Goal: Task Accomplishment & Management: Manage account settings

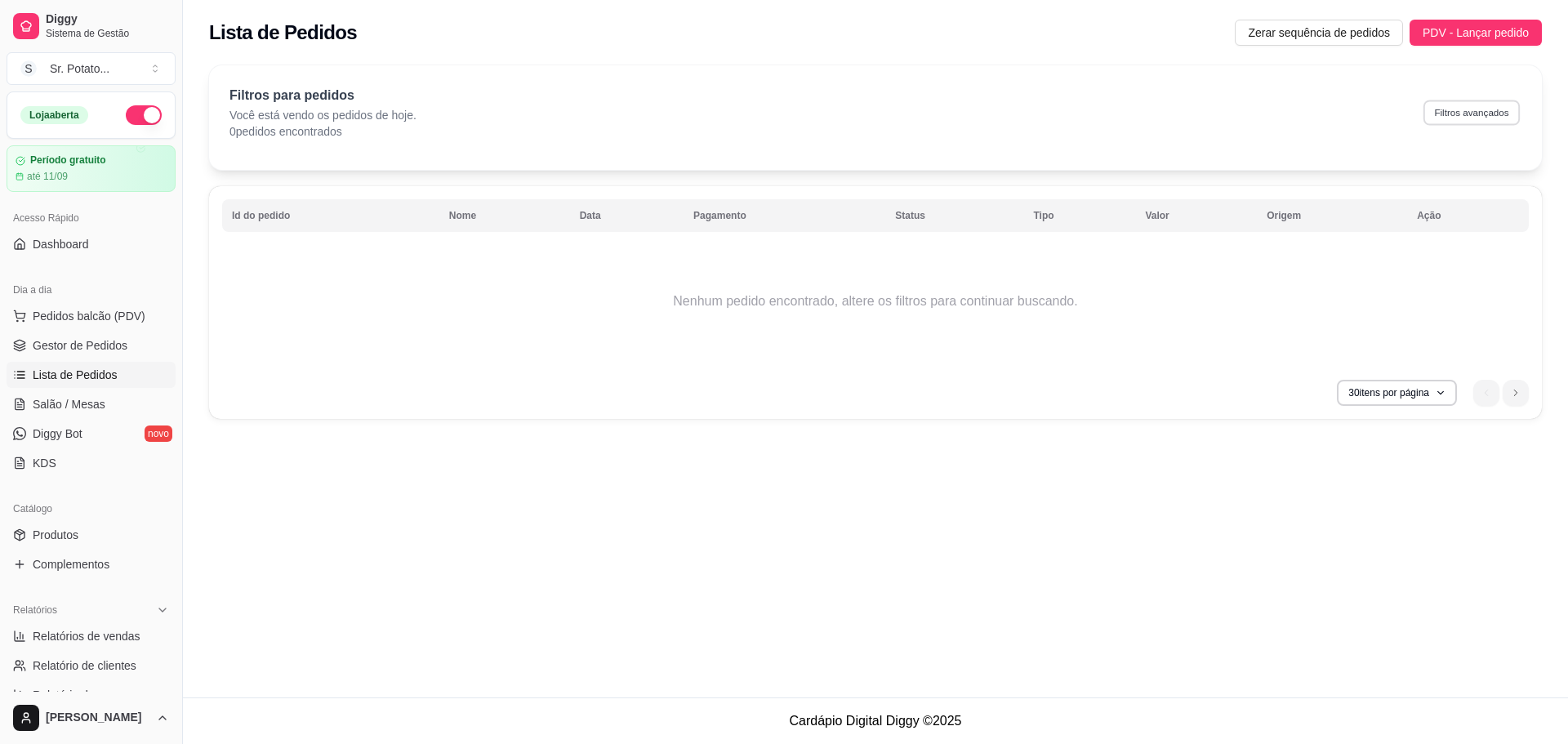
click at [1430, 110] on button "Filtros avançados" at bounding box center [1472, 112] width 96 height 25
select select "0"
click at [1468, 107] on button "Filtros avançados" at bounding box center [1471, 112] width 99 height 26
select select "0"
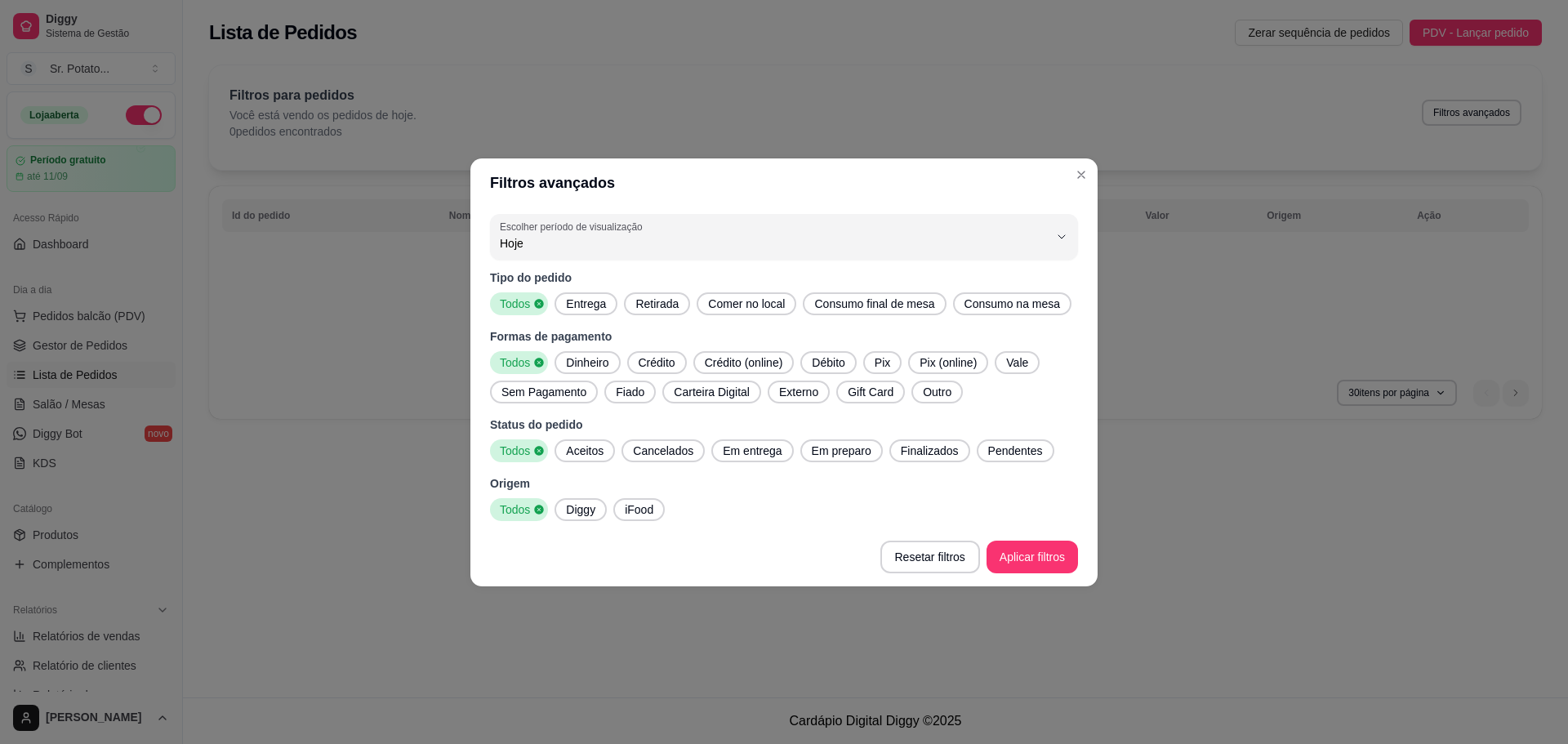
click at [552, 249] on span "Hoje" at bounding box center [774, 243] width 549 height 16
click at [574, 321] on li "Ontem" at bounding box center [784, 309] width 551 height 25
type input "1"
select select "1"
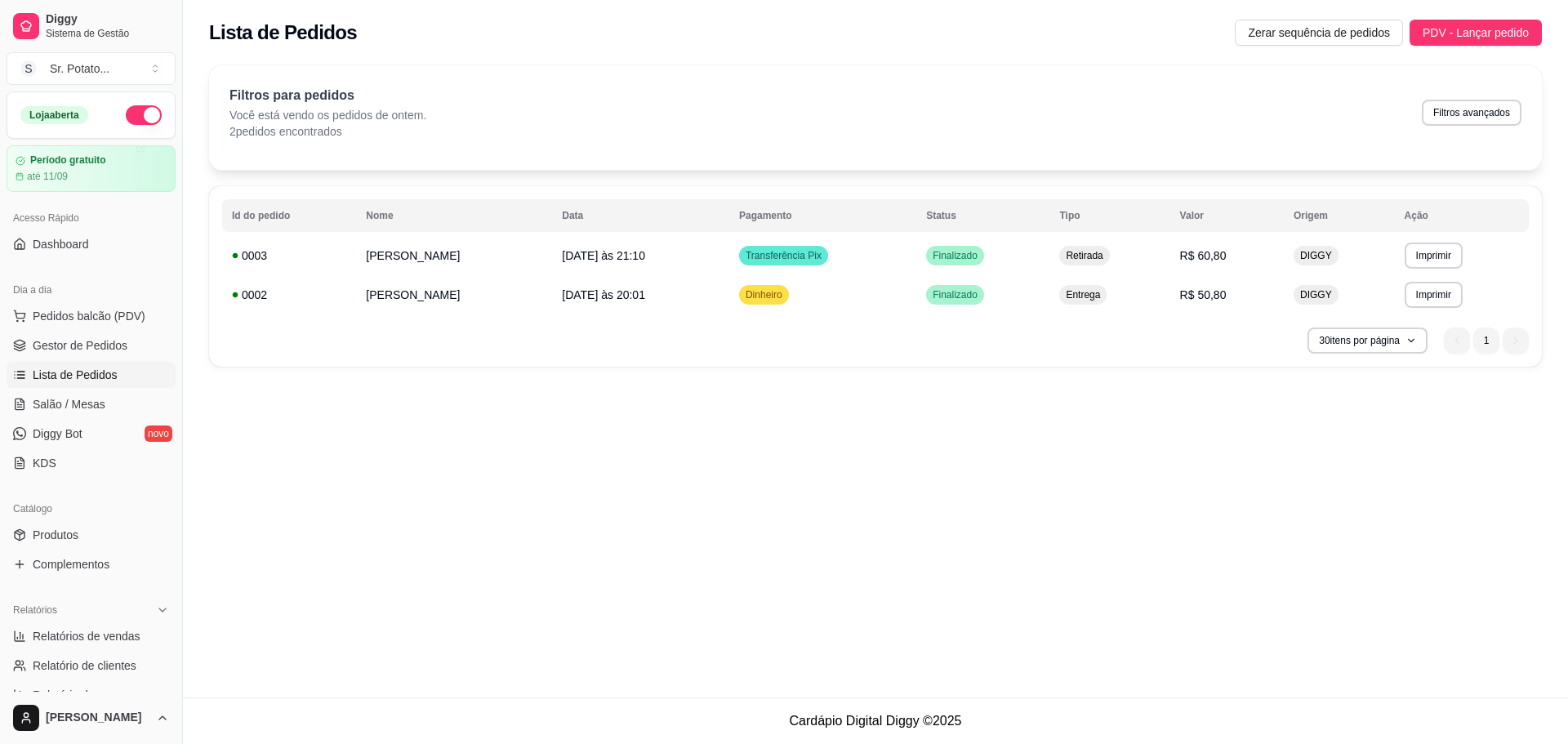
click at [1028, 520] on div "**********" at bounding box center [875, 349] width 1385 height 698
drag, startPoint x: 1473, startPoint y: 90, endPoint x: 1474, endPoint y: 98, distance: 8.1
click at [1473, 91] on div "Filtros para pedidos Você está vendo os pedidos de ontem. 2 pedidos encontrados…" at bounding box center [875, 112] width 1291 height 54
click at [1476, 99] on div "Filtros para pedidos Você está vendo os pedidos de ontem. 2 pedidos encontrados…" at bounding box center [875, 112] width 1291 height 54
click at [1475, 104] on button "Filtros avançados" at bounding box center [1471, 112] width 99 height 26
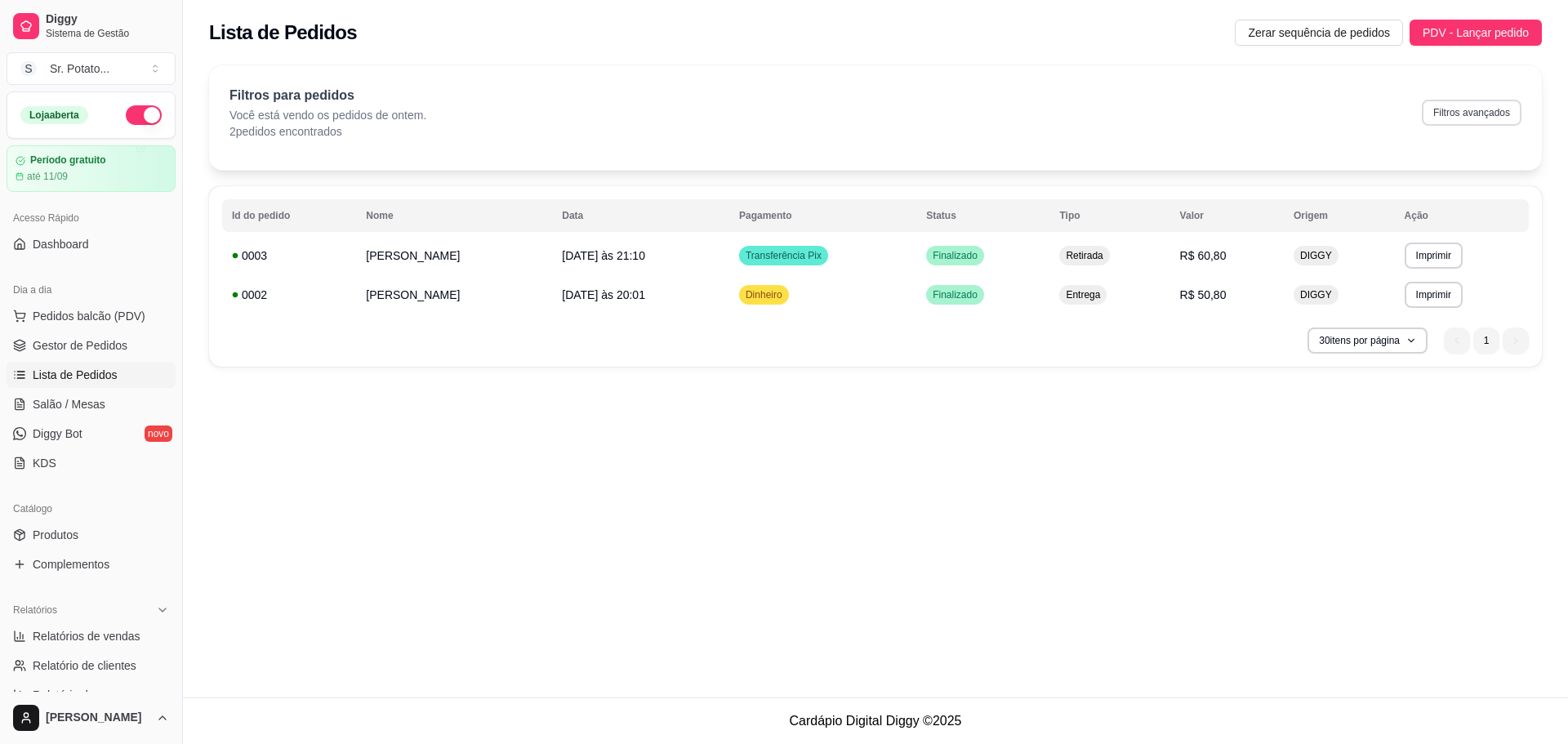
select select "1"
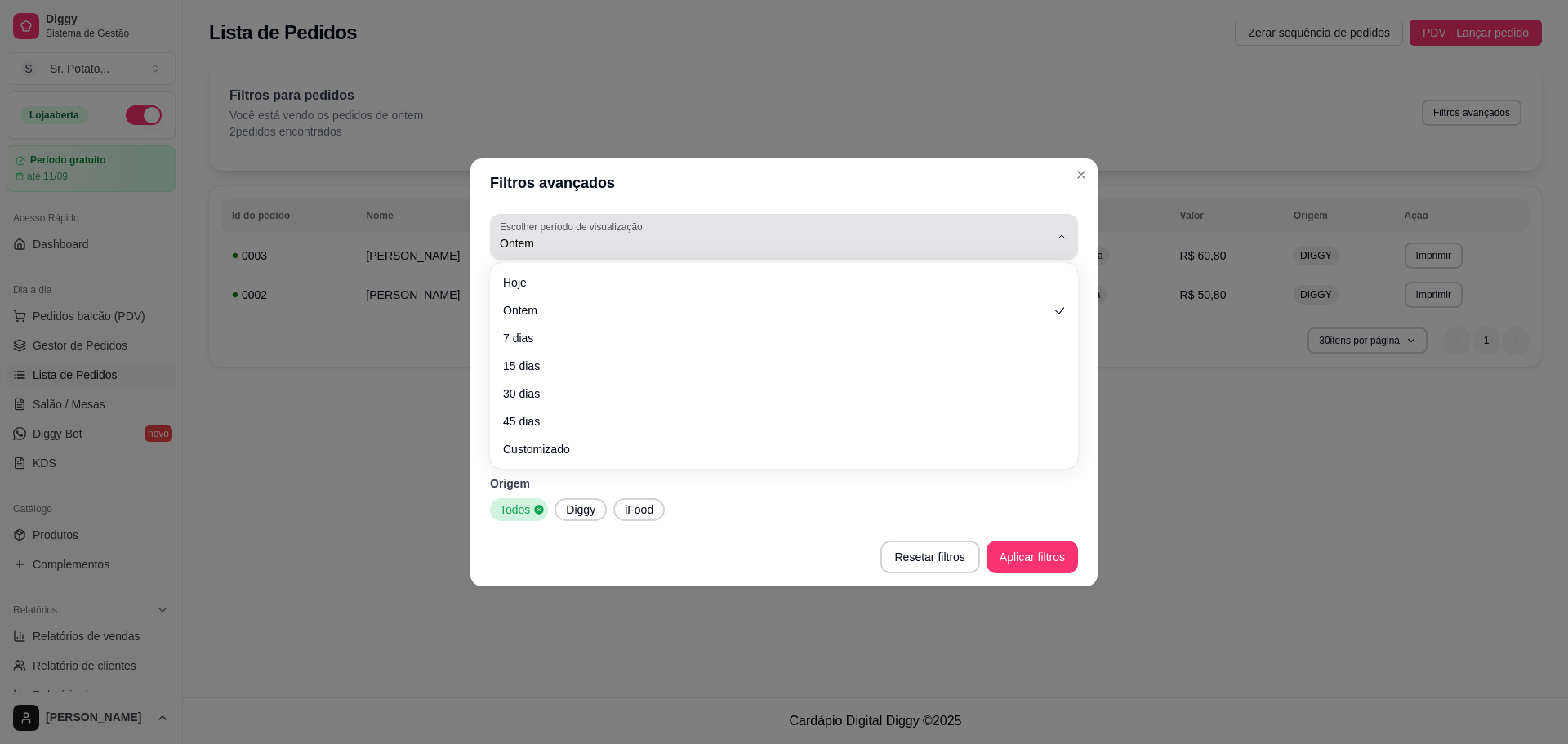
click at [542, 248] on span "Ontem" at bounding box center [774, 243] width 549 height 16
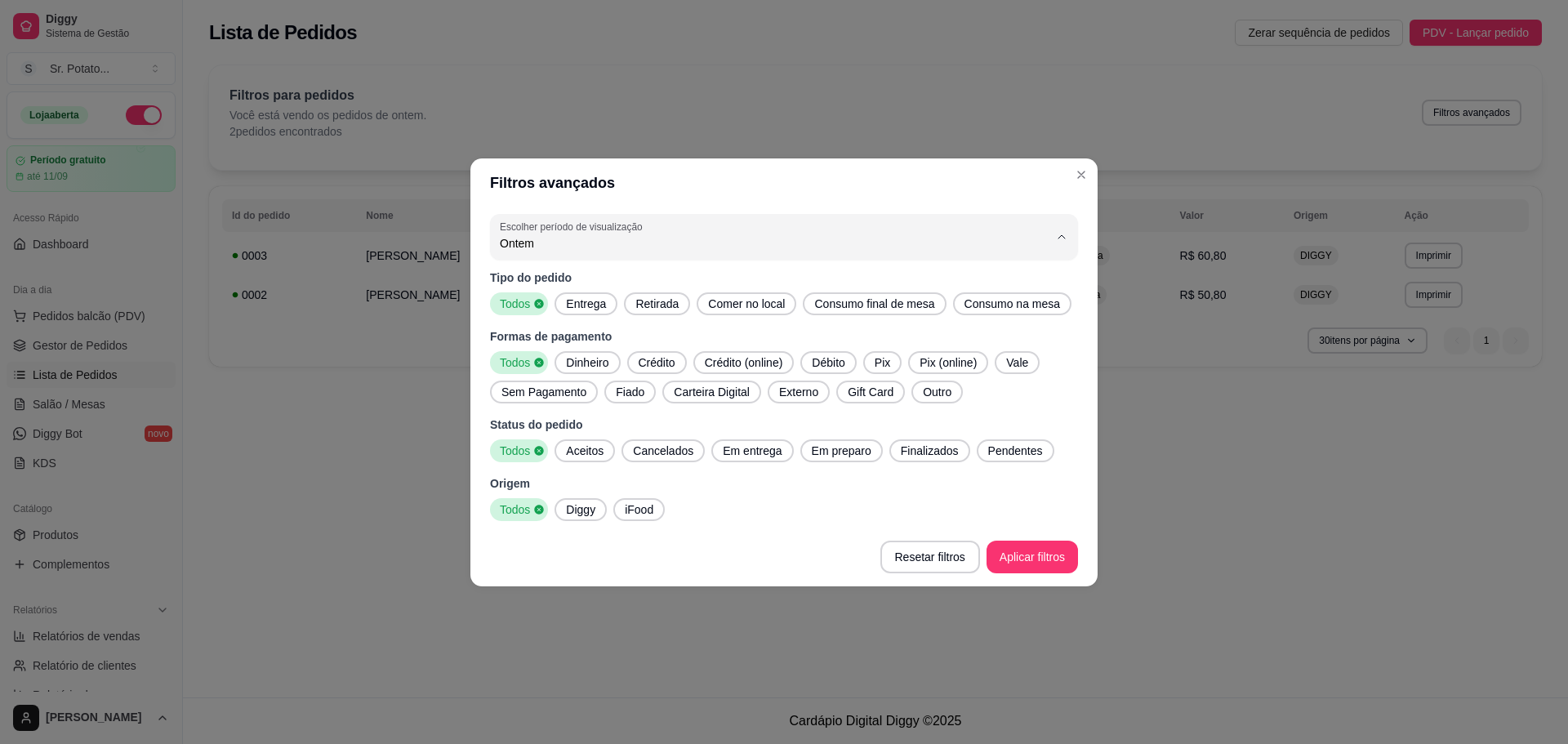
click at [552, 281] on span "Hoje" at bounding box center [775, 281] width 523 height 15
type input "0"
select select "0"
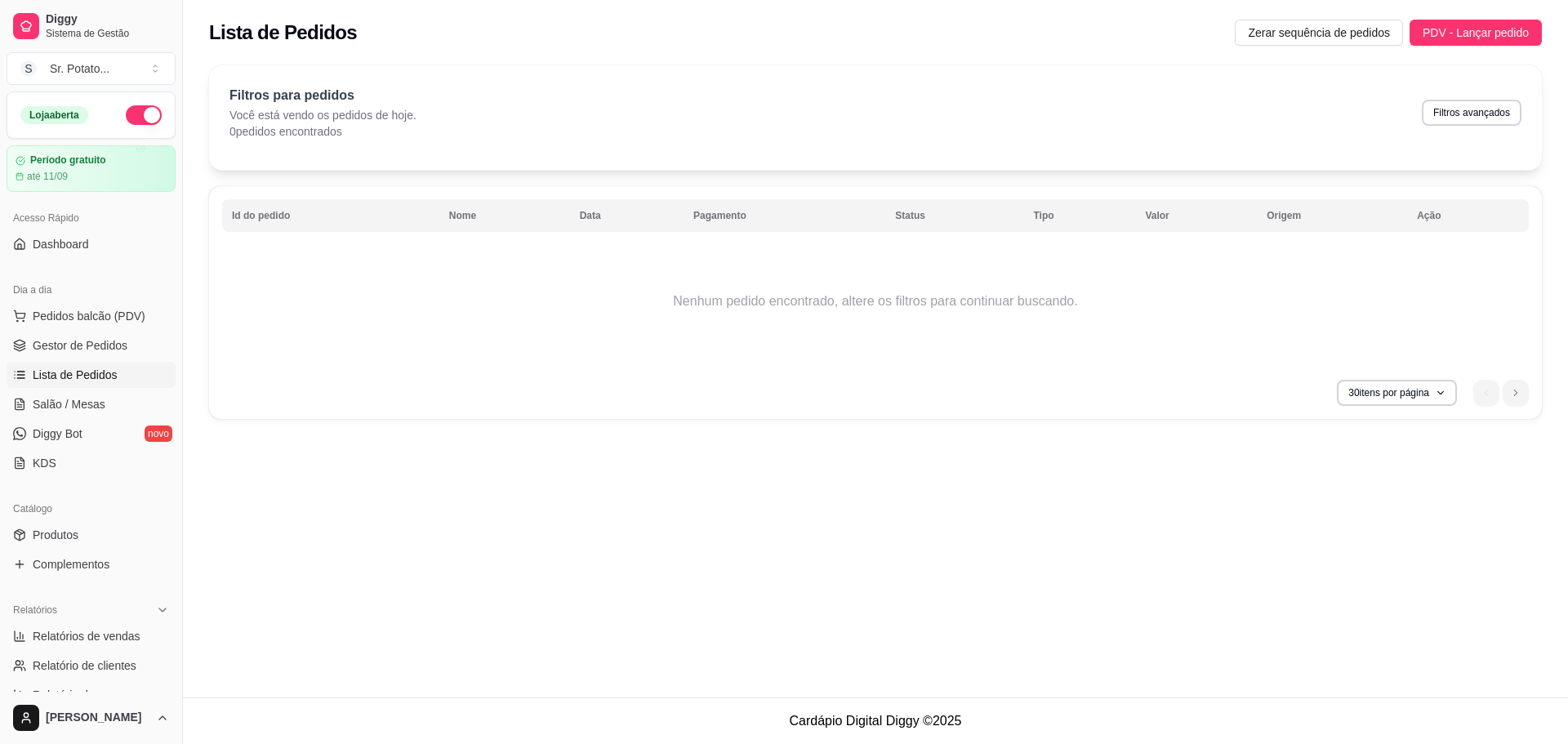
click at [67, 261] on div "Acesso Rápido Dashboard" at bounding box center [91, 231] width 182 height 66
click at [73, 256] on link "Dashboard" at bounding box center [91, 244] width 169 height 26
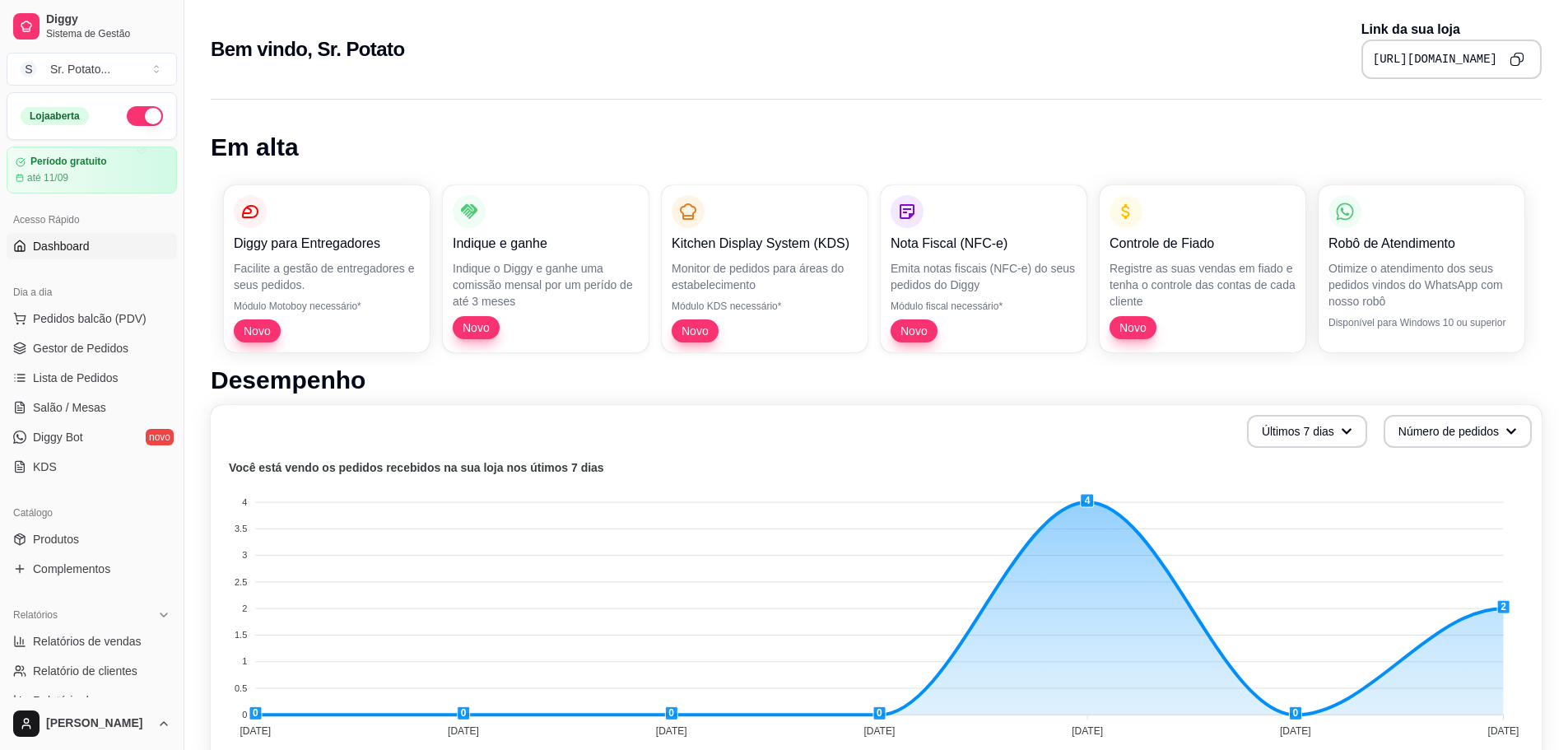
click at [1512, 61] on icon "Copy to clipboard" at bounding box center [1517, 60] width 15 height 15
click at [72, 372] on span "Lista de Pedidos" at bounding box center [75, 378] width 85 height 17
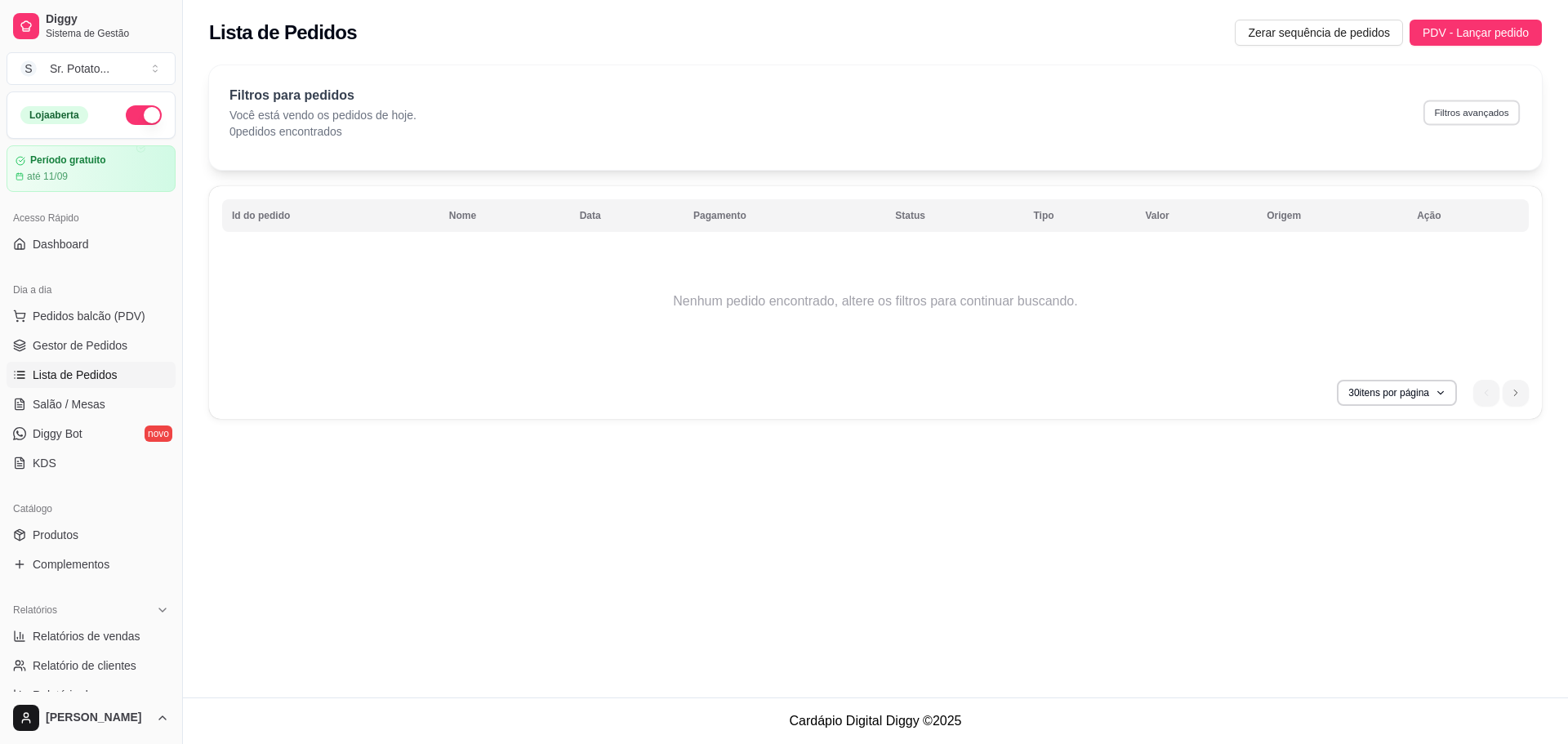
click at [1500, 107] on button "Filtros avançados" at bounding box center [1472, 112] width 96 height 25
select select "0"
click at [69, 367] on span "Lista de Pedidos" at bounding box center [75, 375] width 85 height 16
click at [63, 116] on div "Loja aberta" at bounding box center [54, 116] width 67 height 18
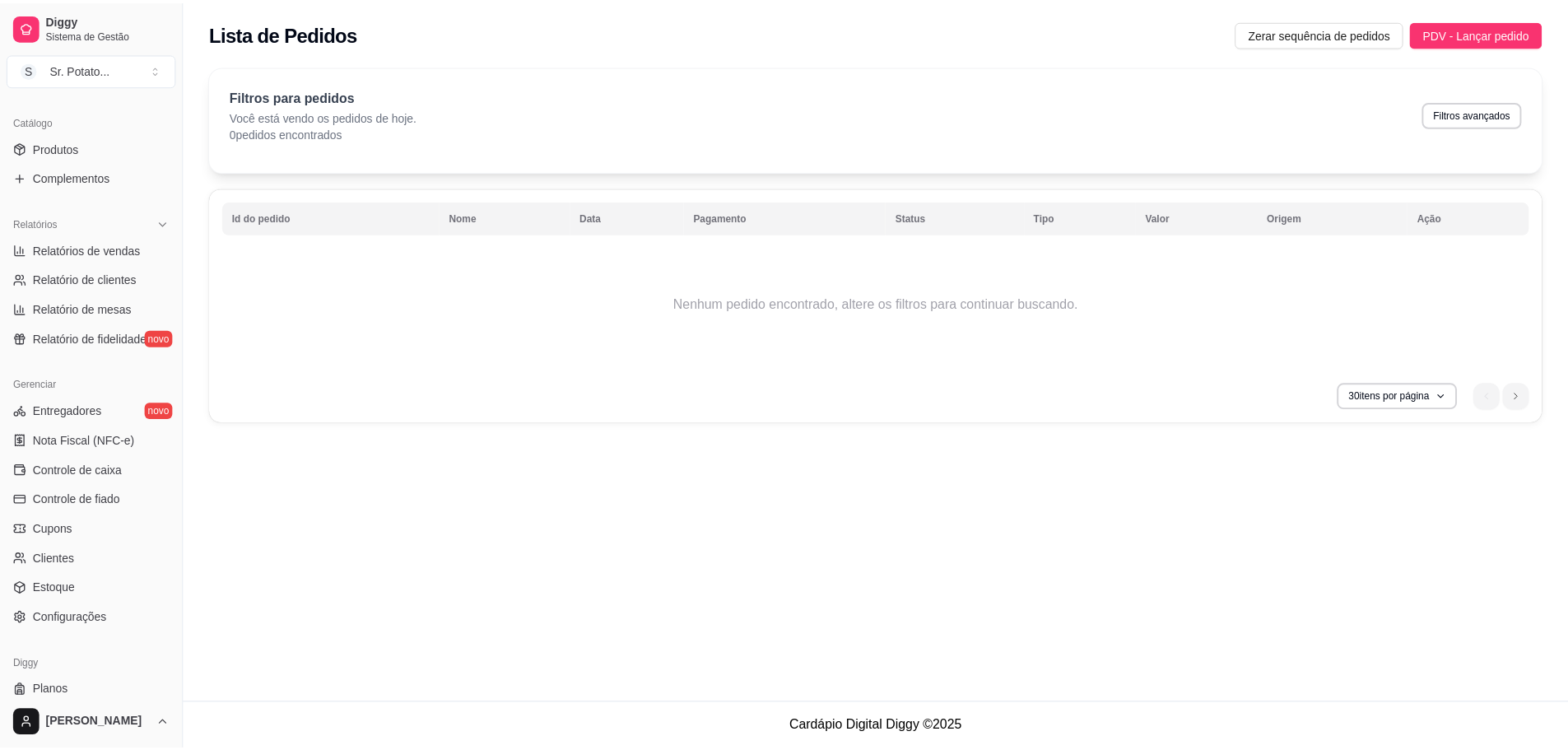
scroll to position [435, 0]
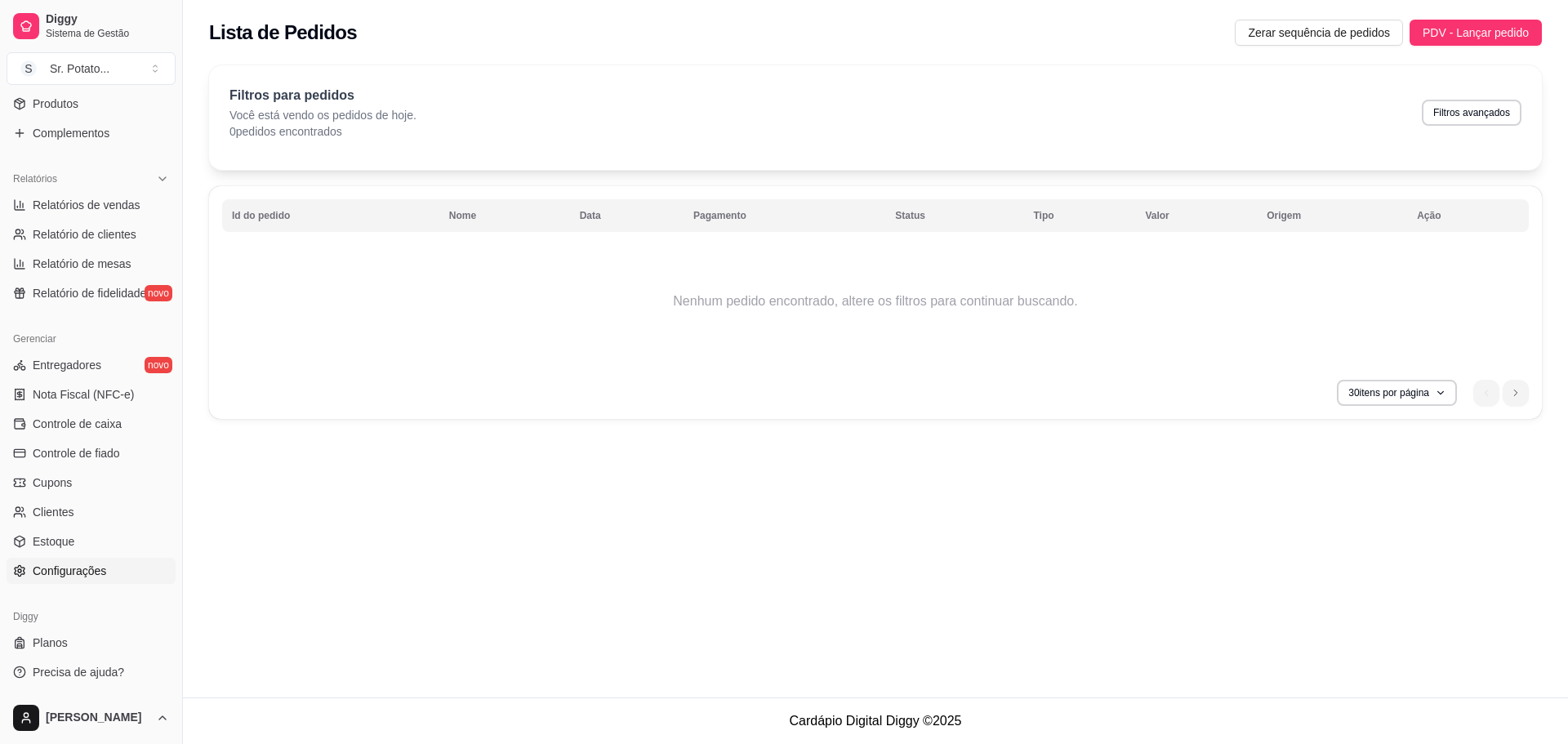
click at [80, 570] on span "Configurações" at bounding box center [69, 571] width 74 height 16
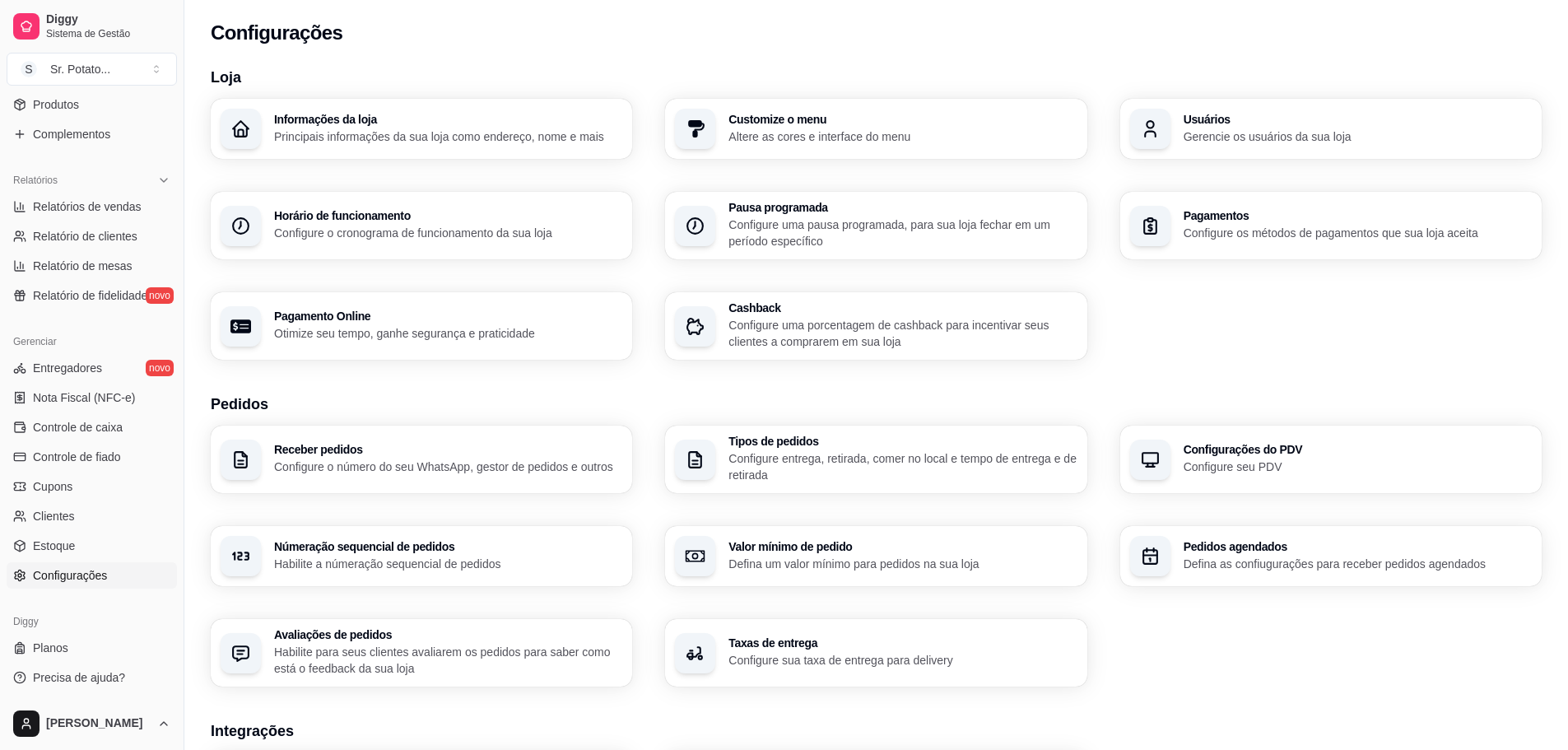
click at [332, 226] on p "Configure o cronograma de funcionamento da sua loja" at bounding box center [448, 233] width 348 height 17
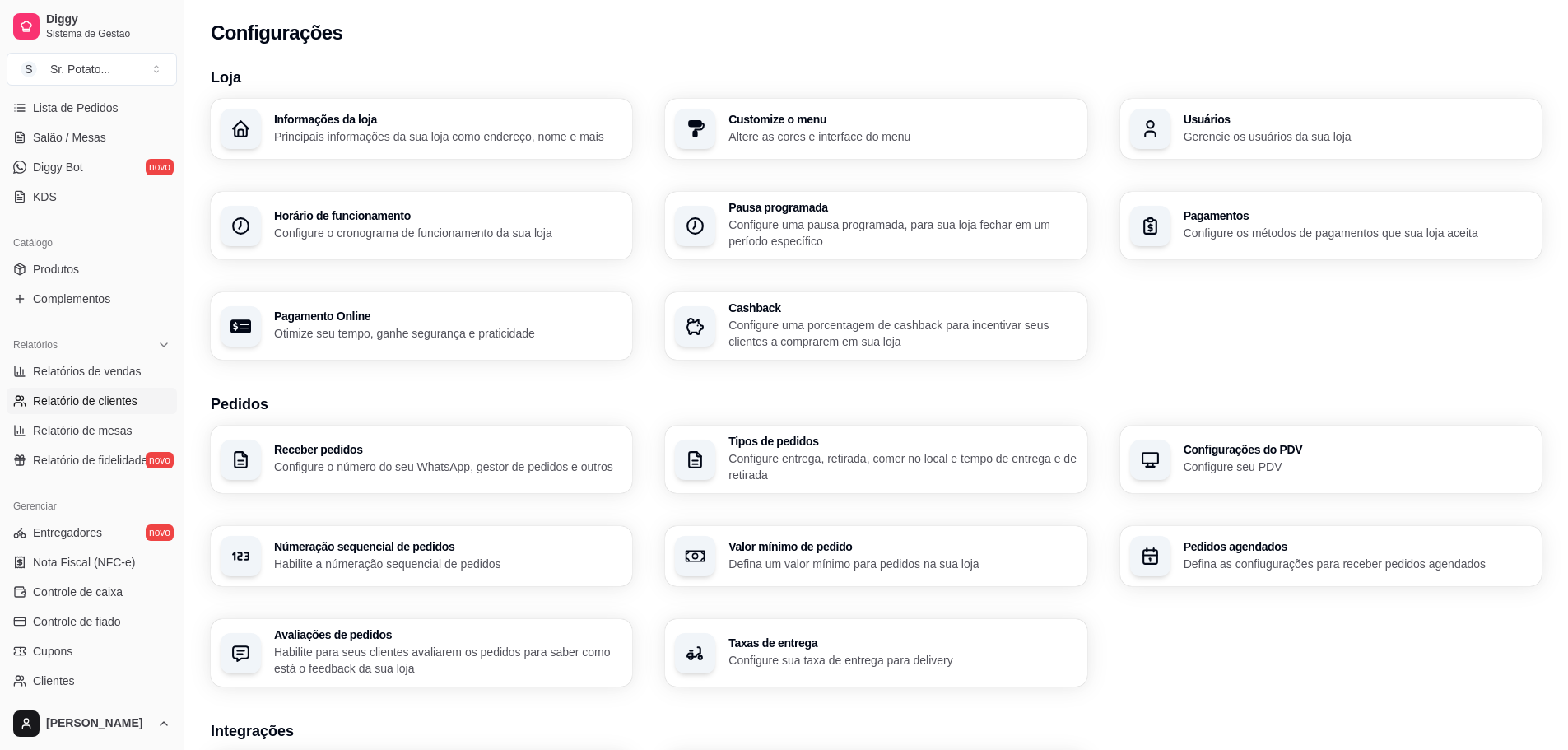
click at [91, 406] on span "Relatório de clientes" at bounding box center [85, 401] width 105 height 17
select select "30"
select select "HIGHEST_TOTAL_SPENT_WITH_ORDERS"
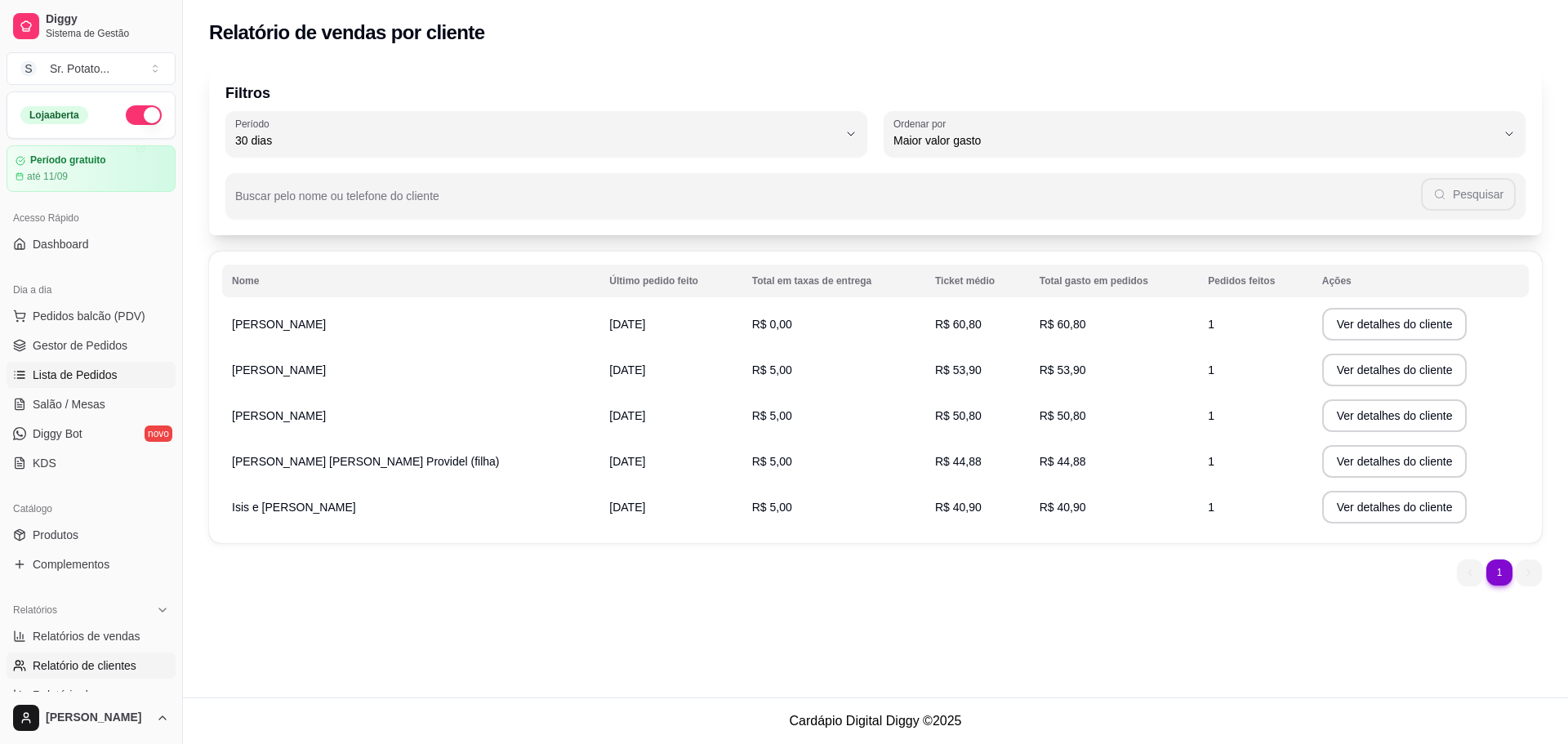
click at [105, 372] on span "Lista de Pedidos" at bounding box center [75, 375] width 85 height 16
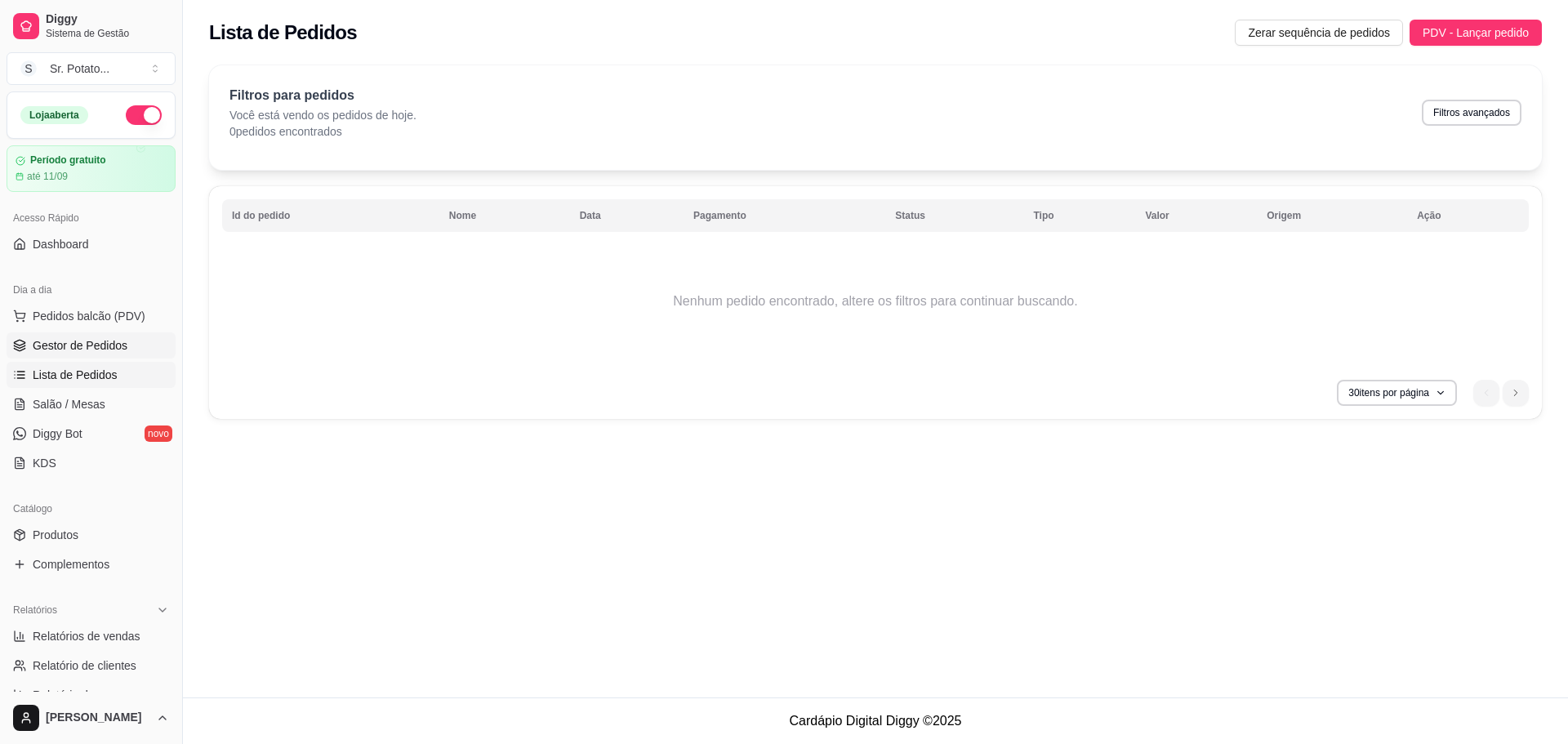
click at [105, 339] on span "Gestor de Pedidos" at bounding box center [80, 346] width 95 height 16
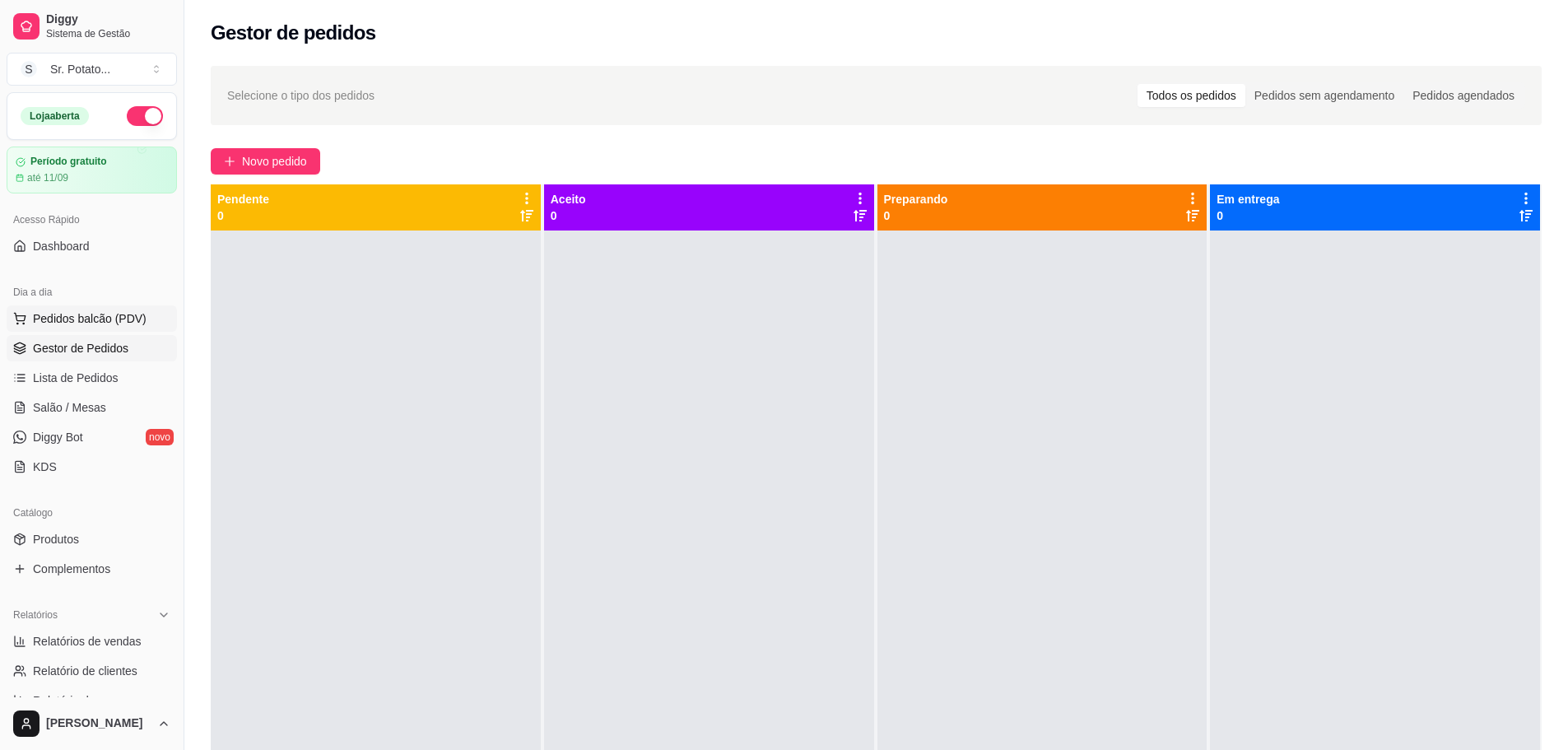
click at [106, 310] on span "Pedidos balcão (PDV)" at bounding box center [90, 319] width 114 height 17
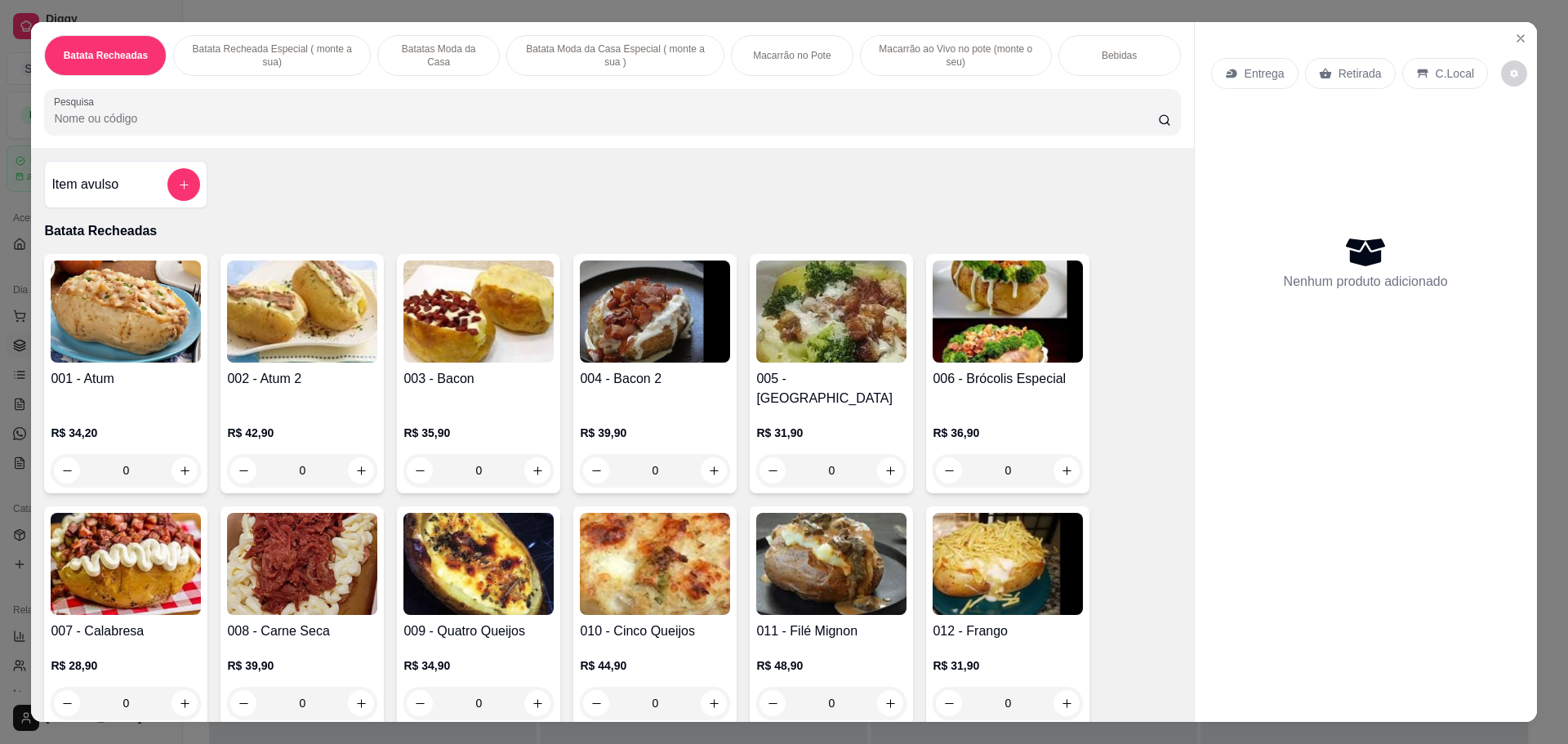
click at [2, 324] on div "Batata Recheadas Batata Recheada Especial ( monte a sua) Batatas Moda da Casa B…" at bounding box center [784, 372] width 1568 height 744
click at [1513, 36] on icon "Close" at bounding box center [1520, 38] width 13 height 13
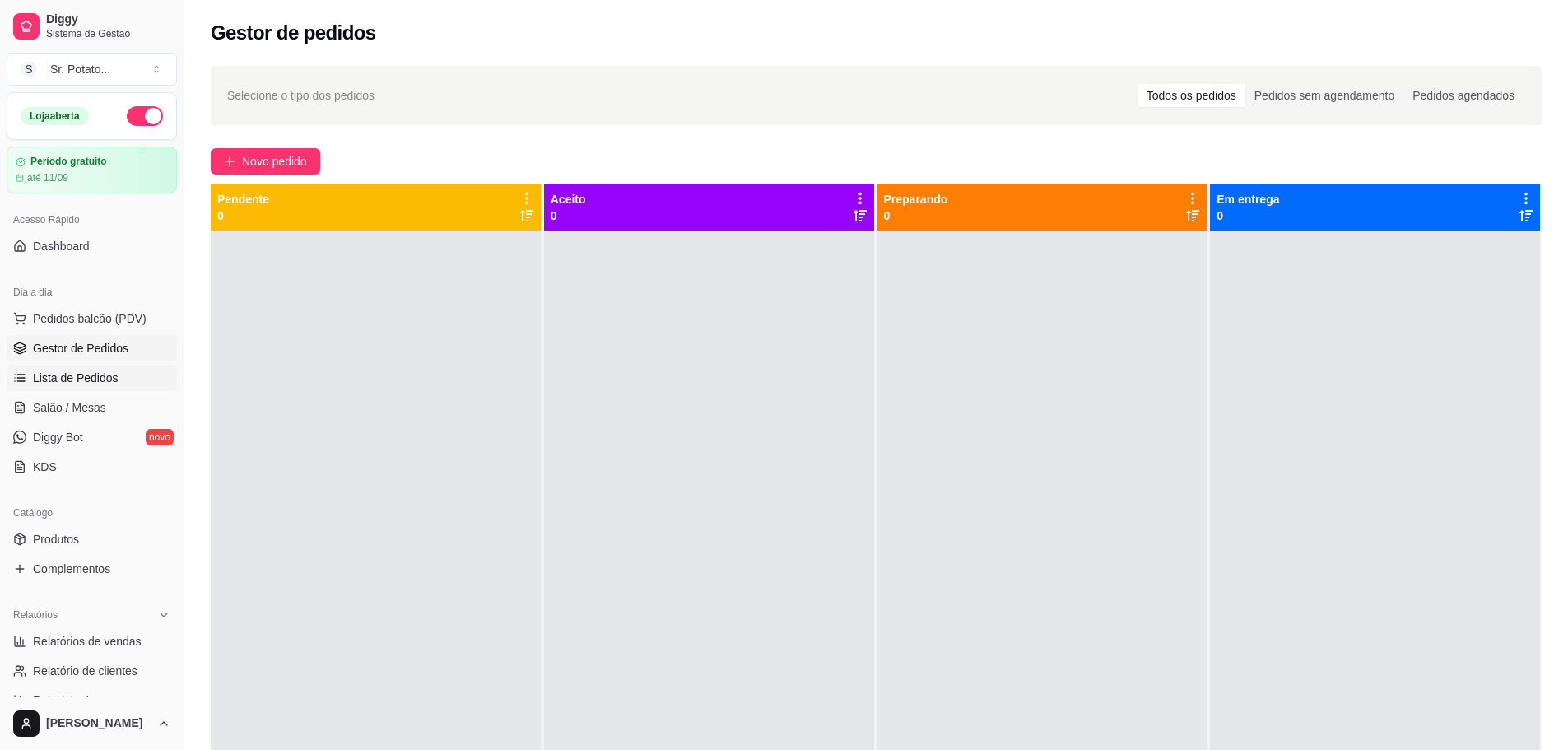
click at [82, 375] on span "Lista de Pedidos" at bounding box center [75, 378] width 85 height 17
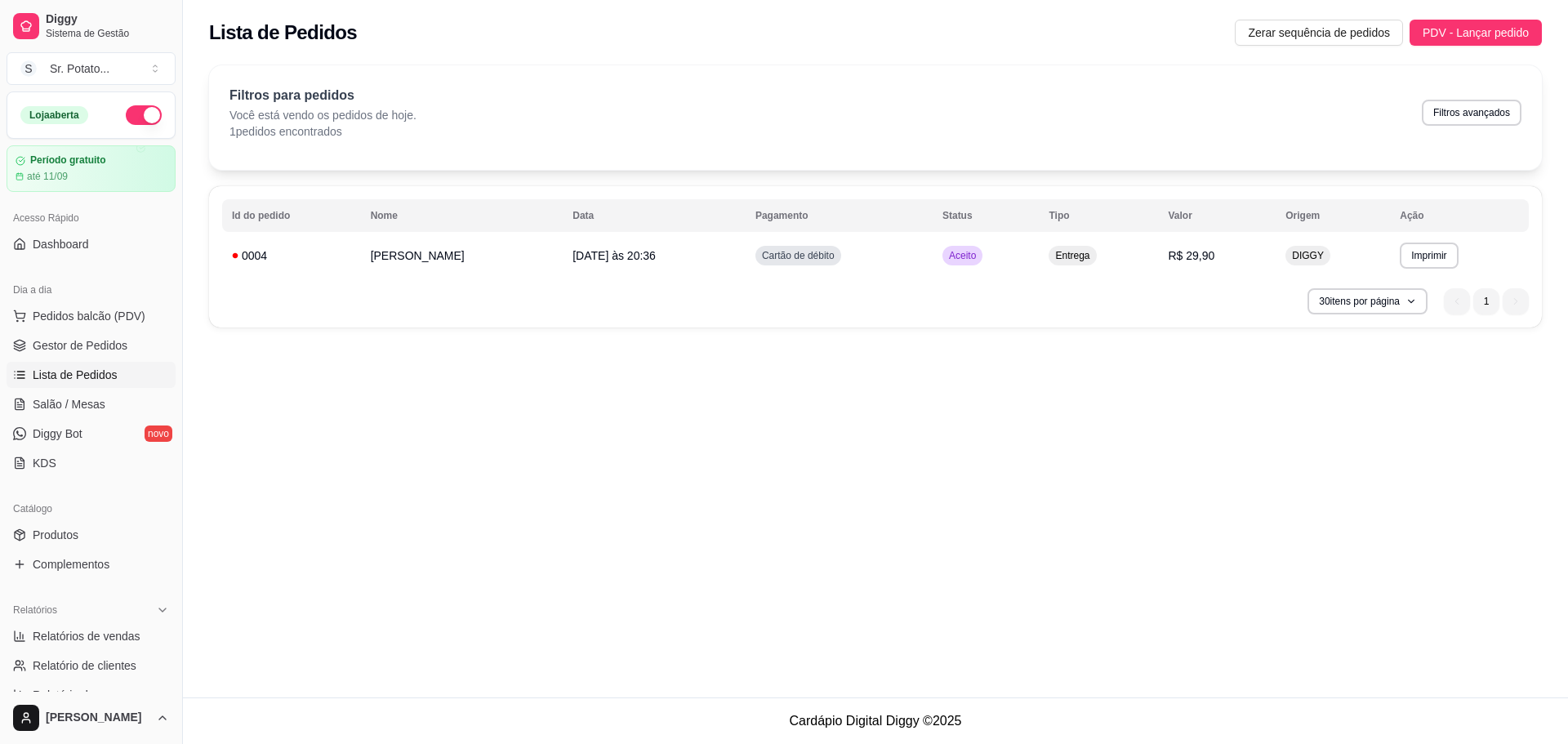
click at [1027, 389] on div "**********" at bounding box center [875, 349] width 1385 height 698
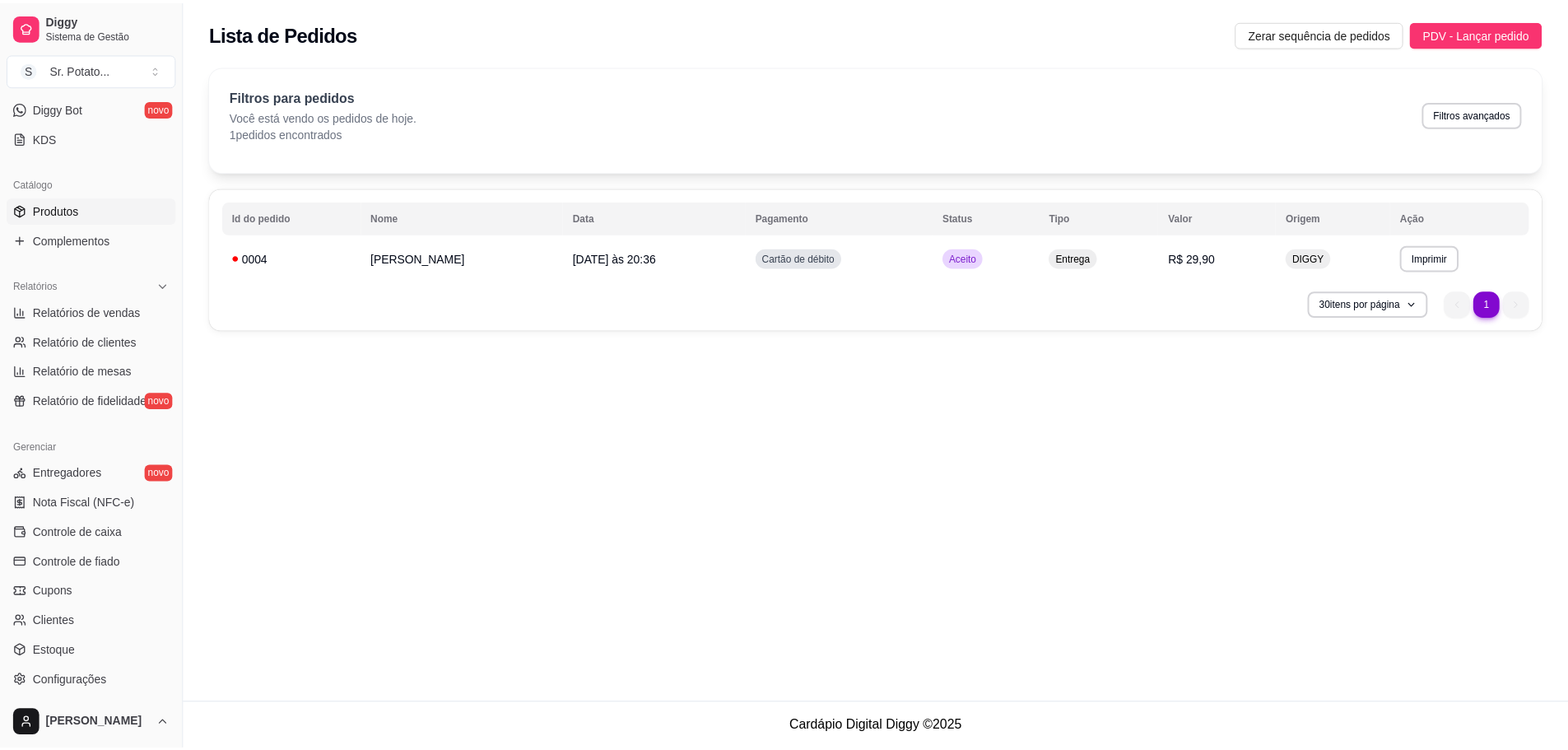
scroll to position [435, 0]
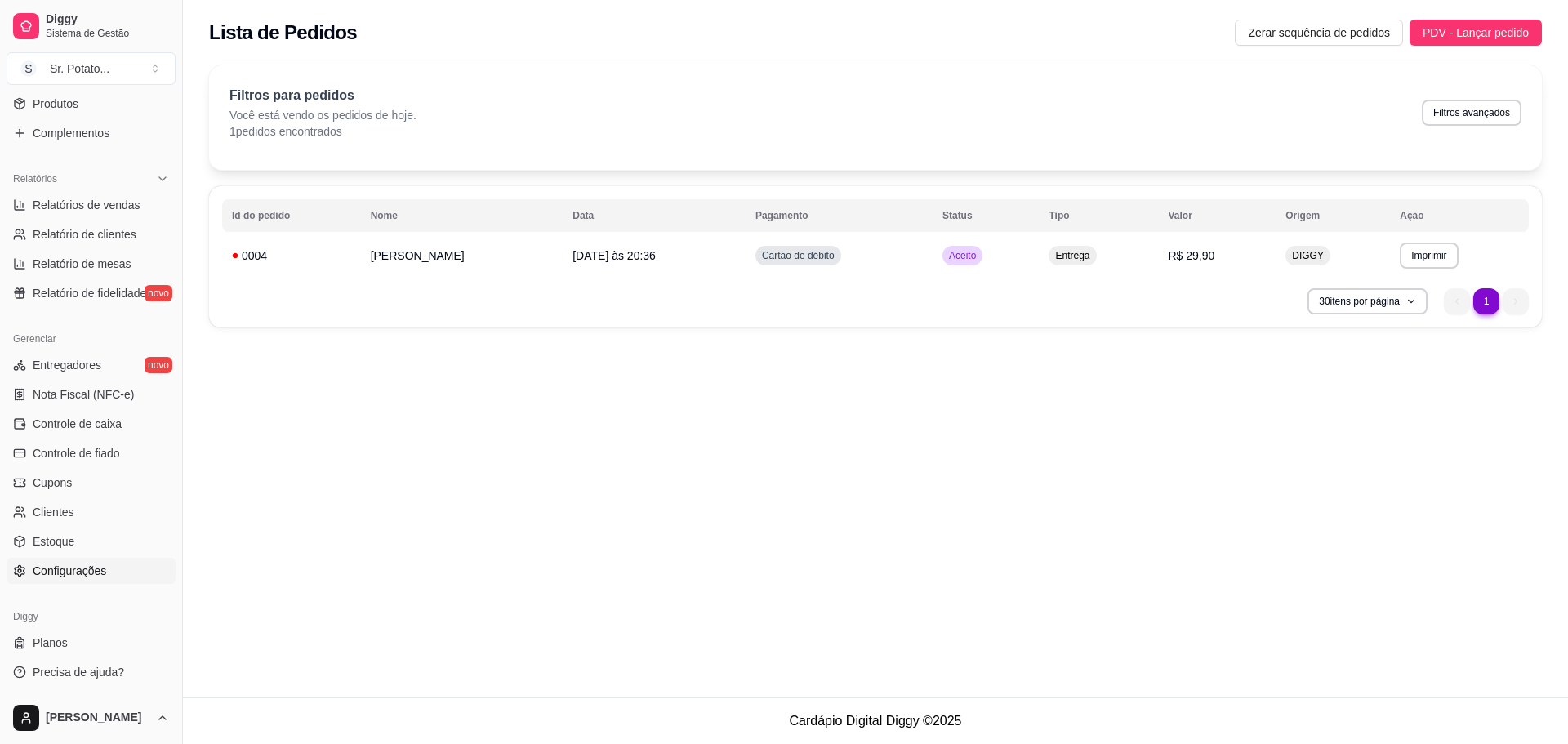
click at [79, 561] on link "Configurações" at bounding box center [91, 571] width 169 height 26
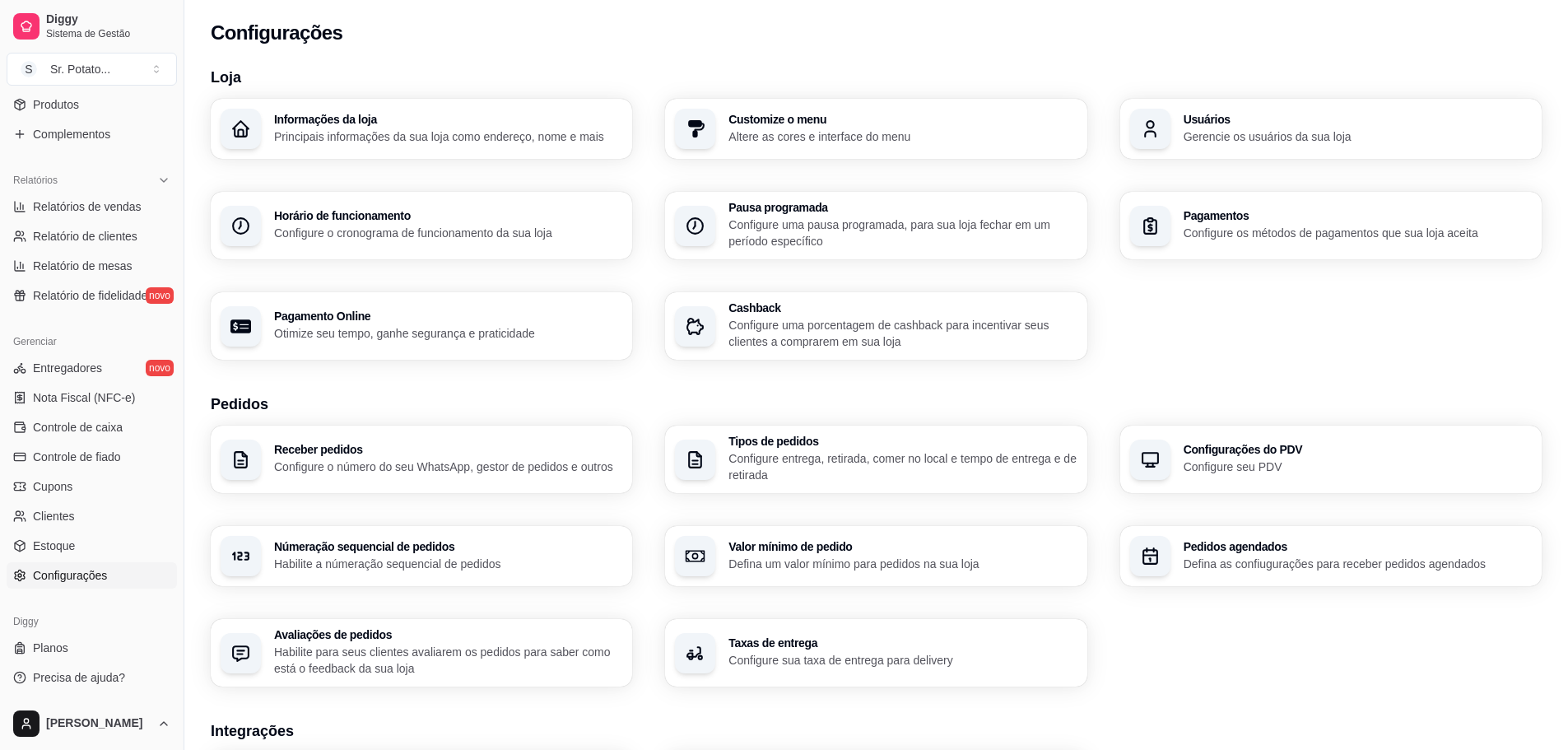
scroll to position [164, 0]
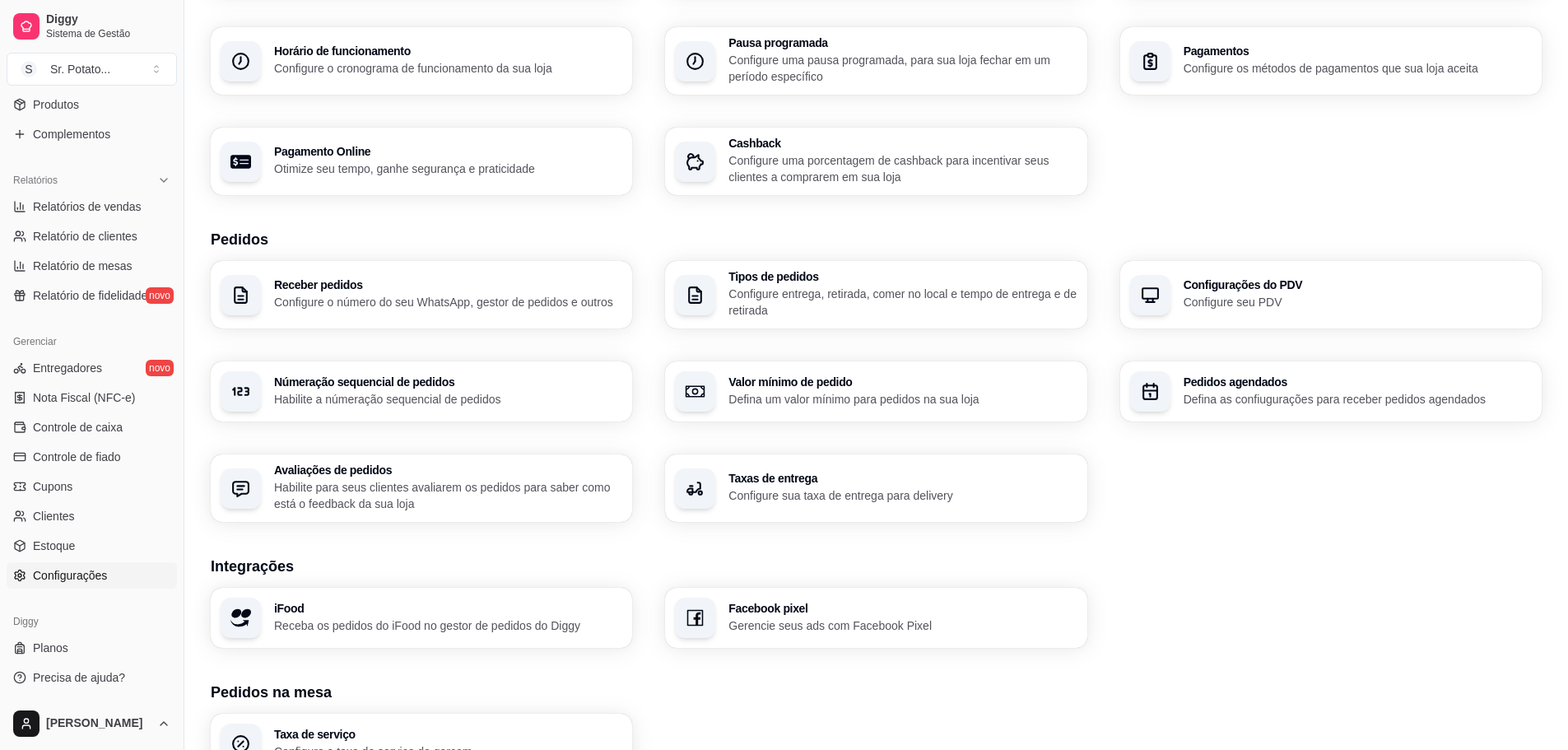
click at [783, 623] on p "Gerencie seus ads com Facebook Pixel" at bounding box center [902, 626] width 348 height 17
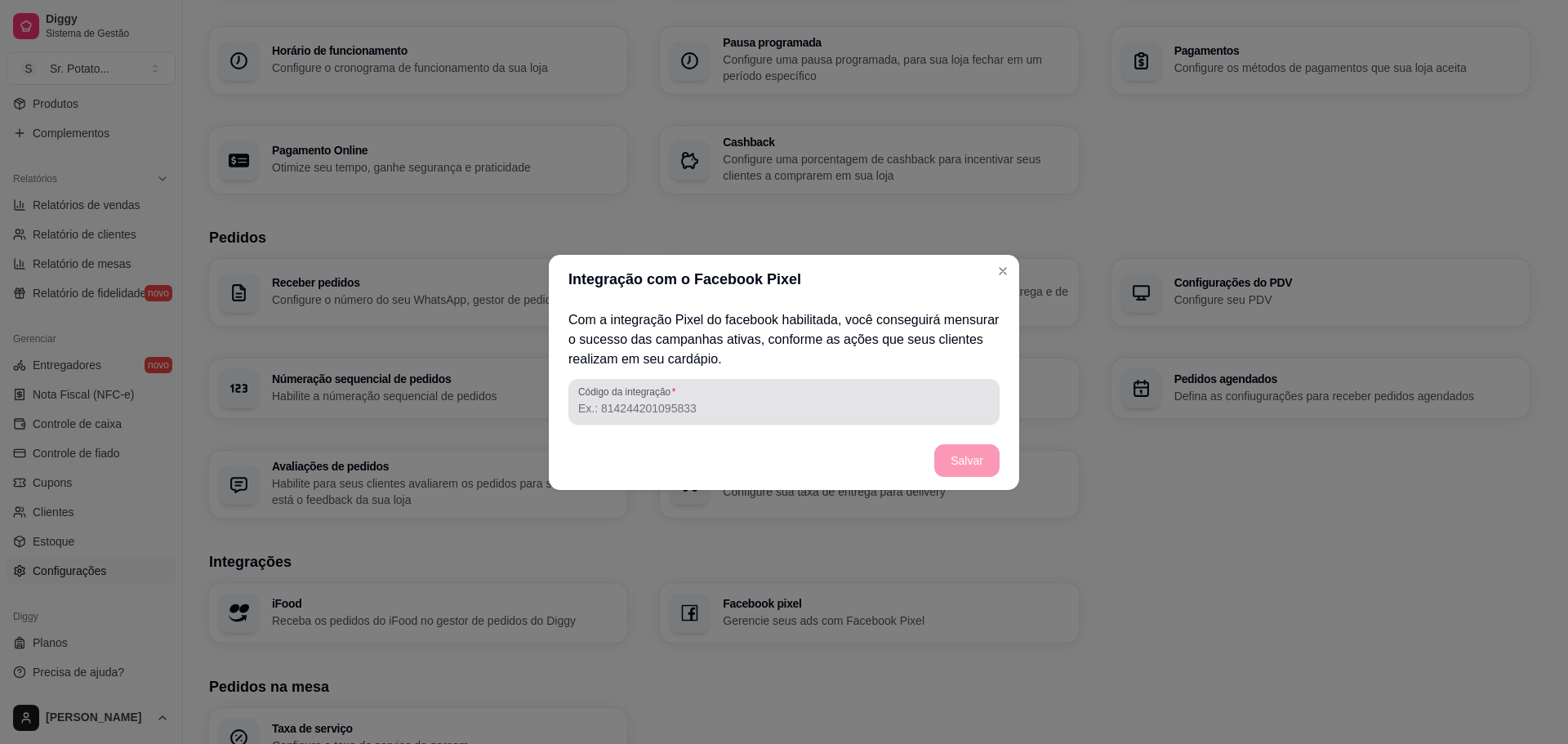
click at [733, 409] on input "Código da integração" at bounding box center [784, 409] width 411 height 16
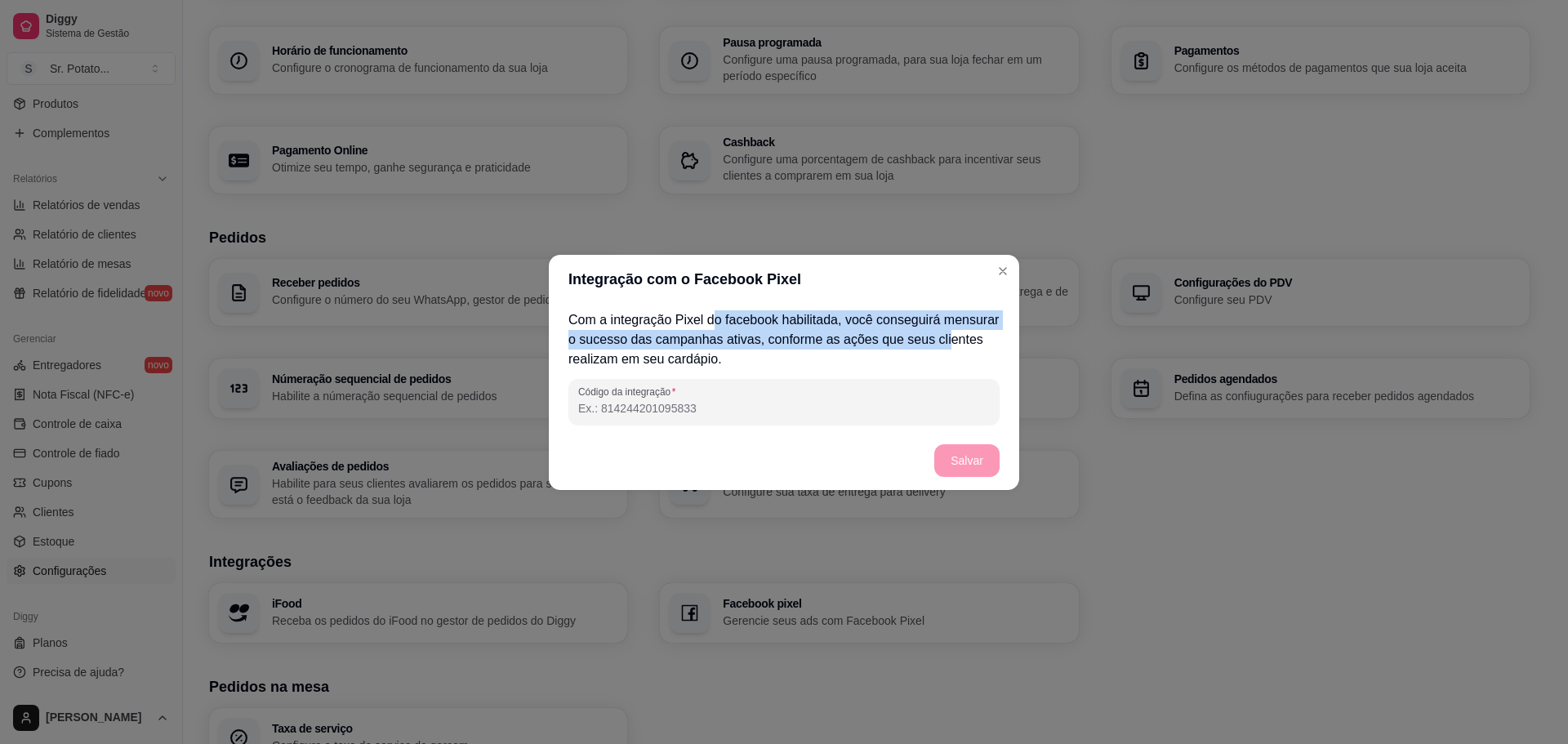
drag, startPoint x: 710, startPoint y: 328, endPoint x: 939, endPoint y: 337, distance: 229.2
click at [939, 337] on p "Com a integração Pixel do facebook habilitada, você conseguirá mensurar o suces…" at bounding box center [784, 340] width 431 height 59
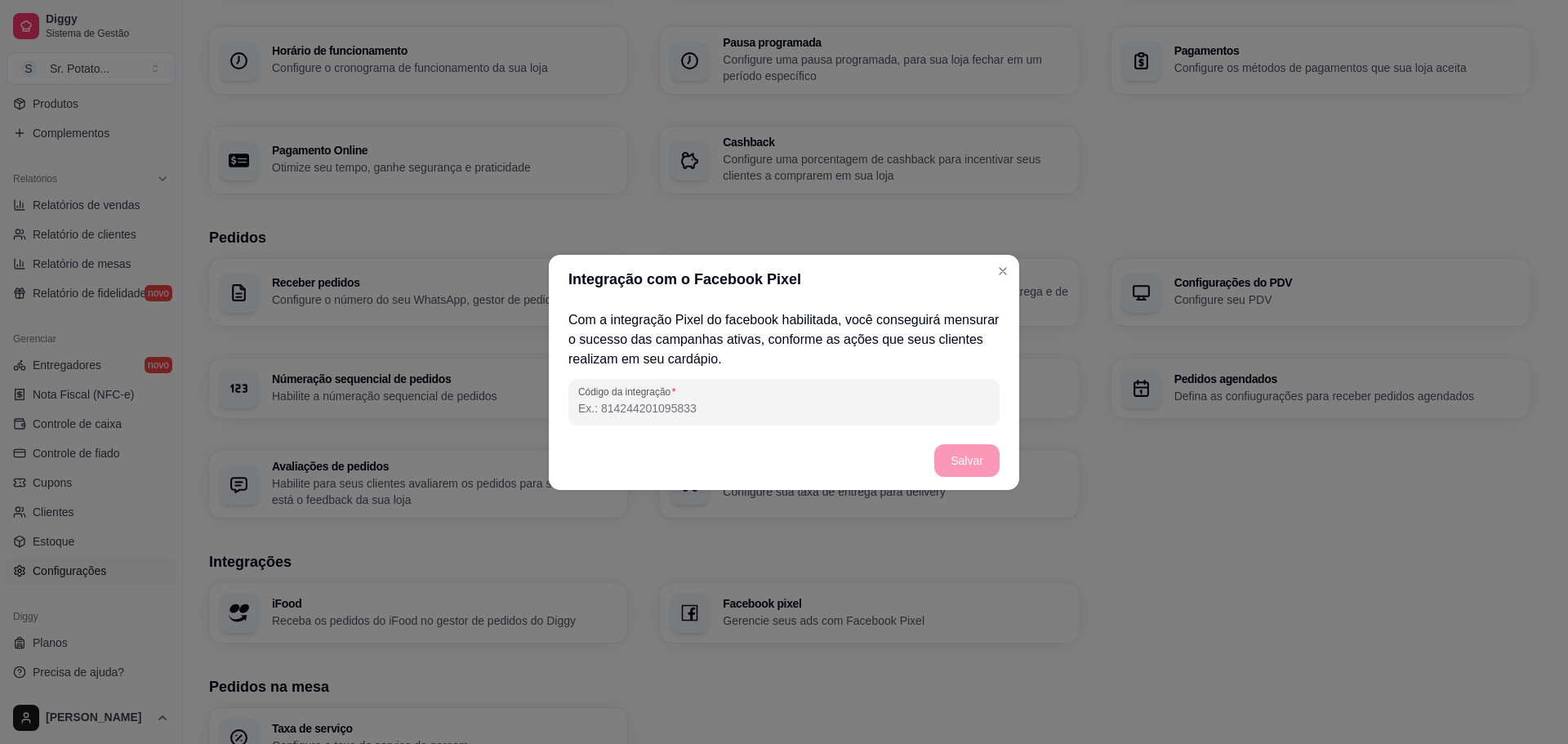
click at [866, 382] on div "Código da integração" at bounding box center [784, 402] width 431 height 46
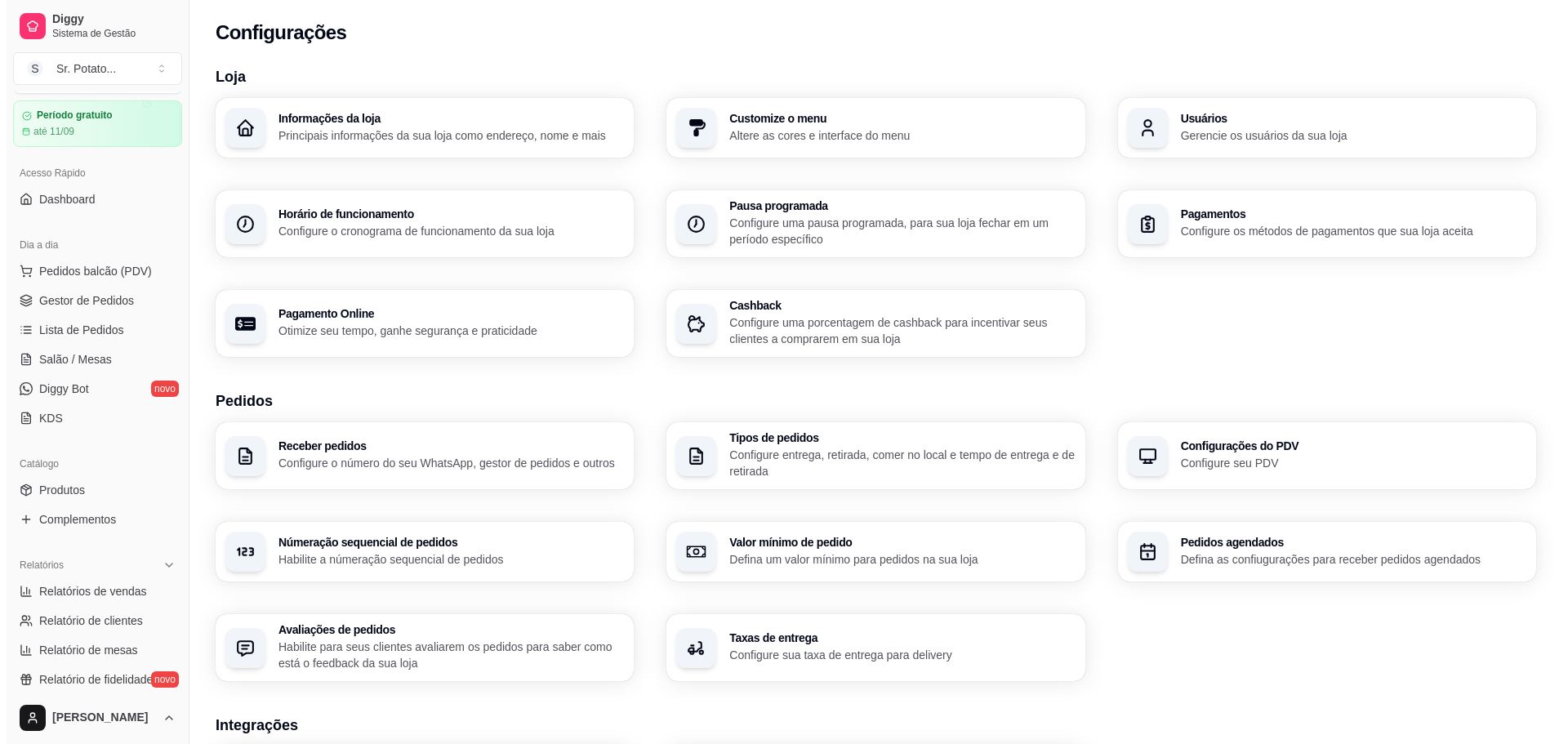
scroll to position [0, 0]
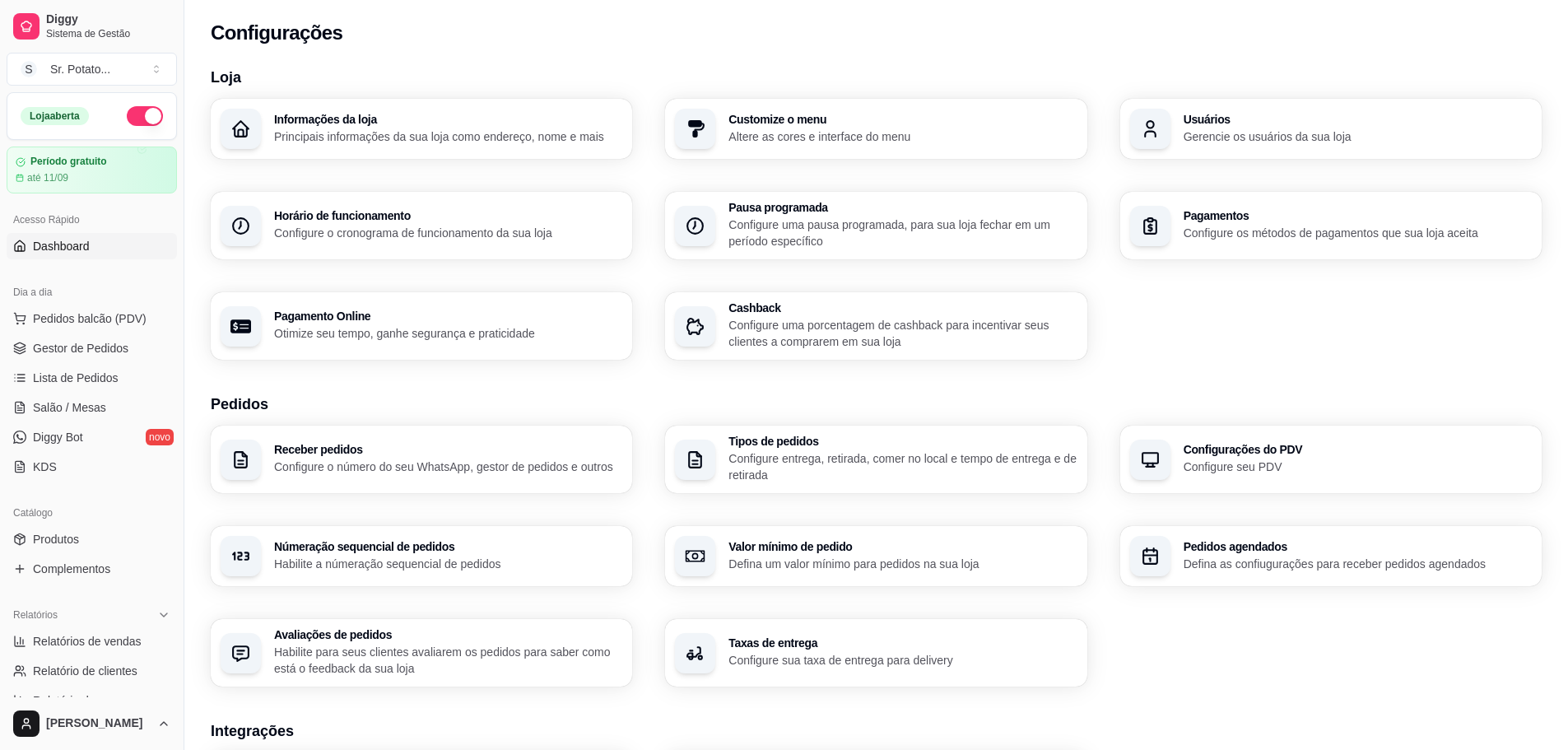
click at [66, 252] on span "Dashboard" at bounding box center [61, 246] width 57 height 17
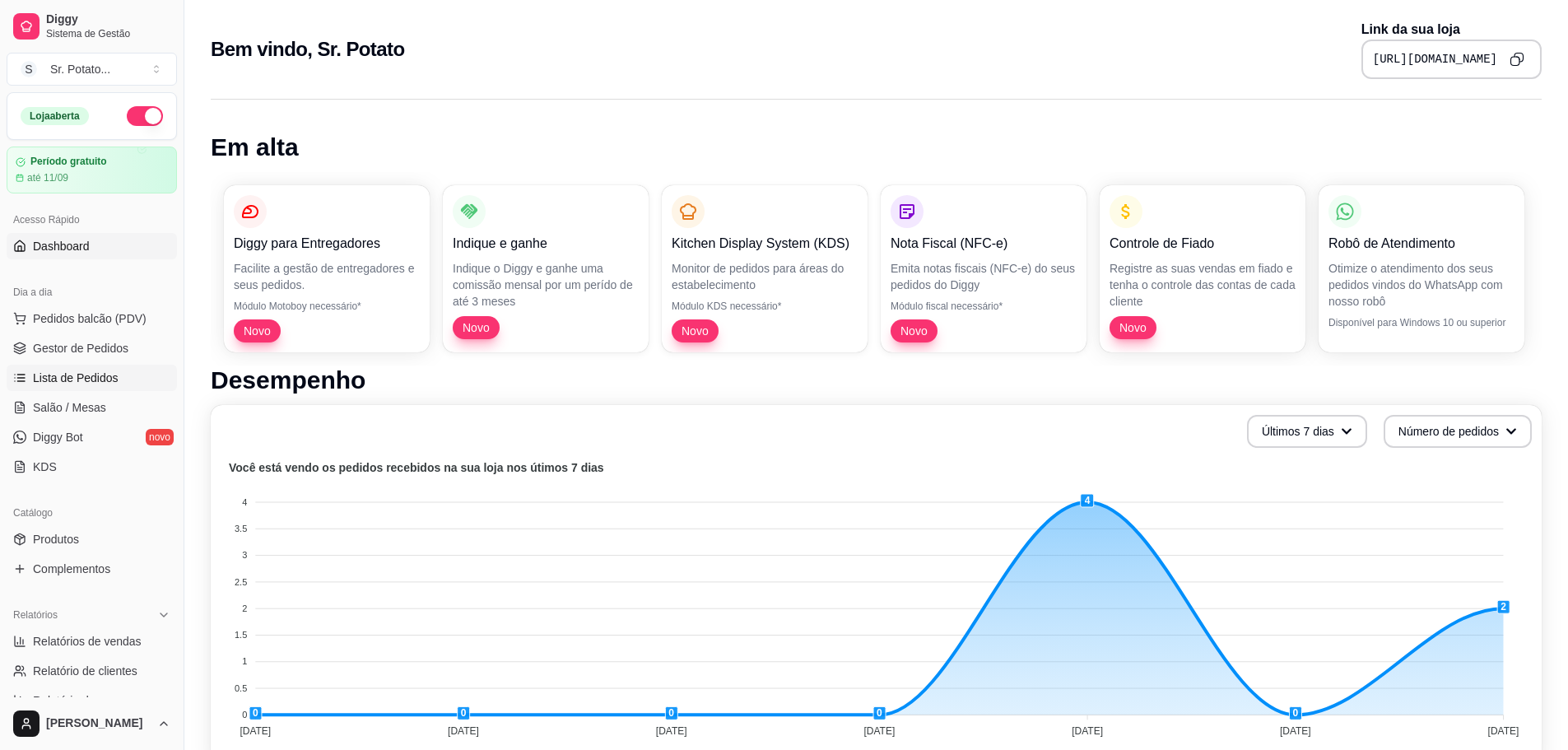
click at [82, 373] on span "Lista de Pedidos" at bounding box center [75, 378] width 85 height 17
